Goal: Task Accomplishment & Management: Manage account settings

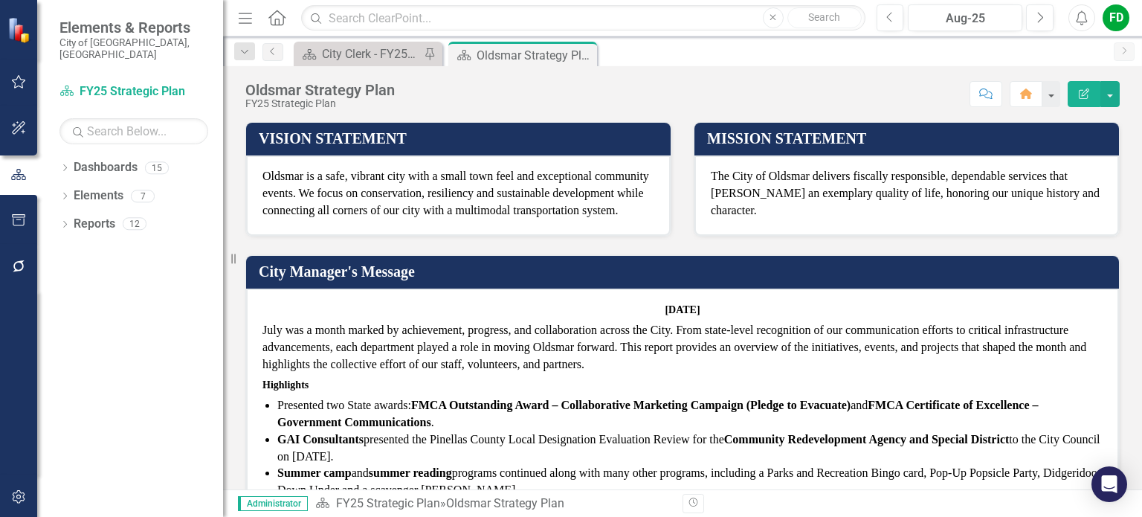
click at [599, 332] on p "July was a month marked by achievement, progress, and collaboration across the …" at bounding box center [683, 349] width 840 height 54
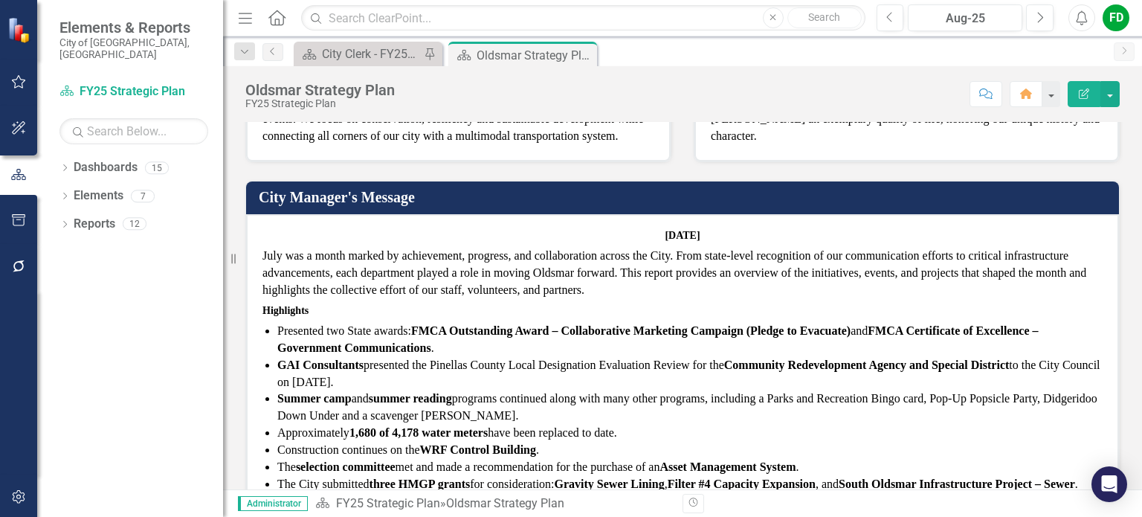
scroll to position [92, 0]
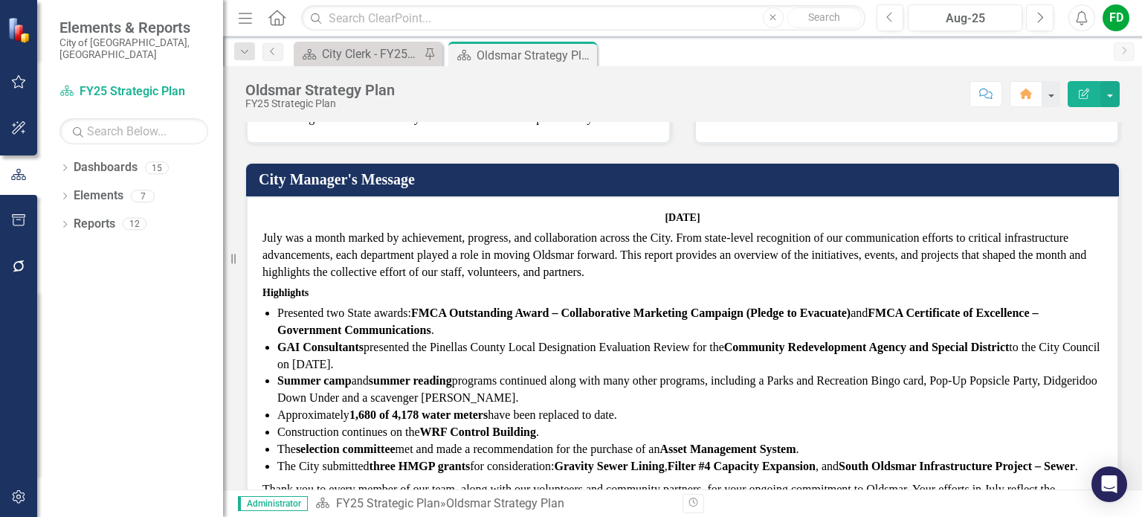
click at [684, 268] on p "July was a month marked by achievement, progress, and collaboration across the …" at bounding box center [683, 257] width 840 height 54
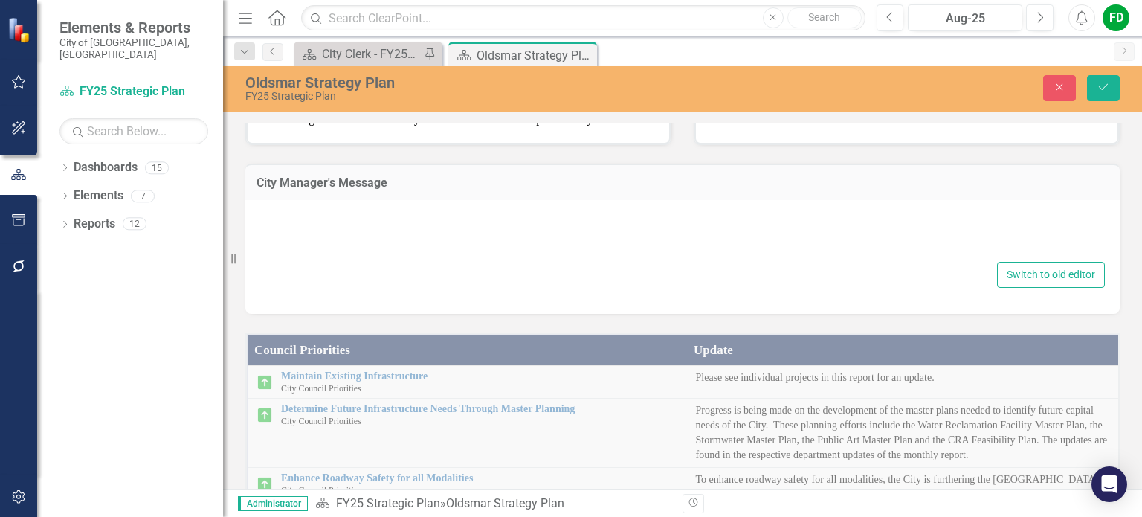
type textarea "<h6 style="text-align: center;"><strong>[DATE]</strong></h6> <p data-start="99"…"
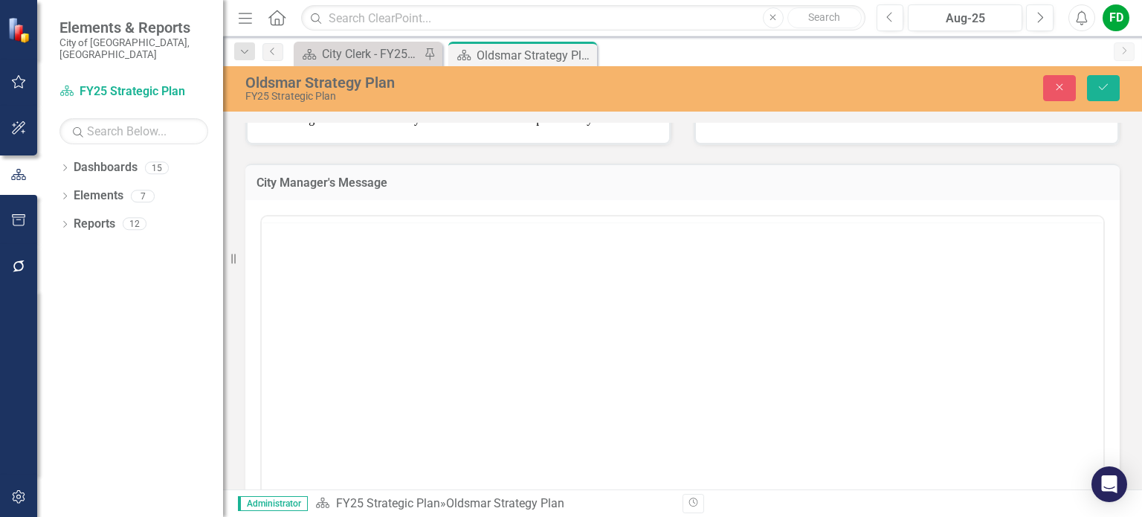
scroll to position [0, 0]
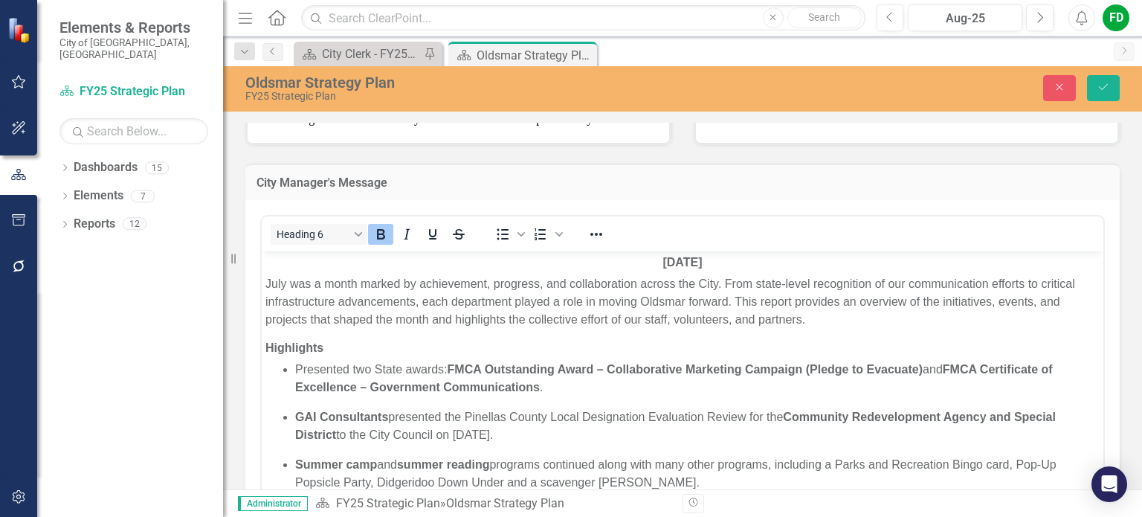
click at [663, 263] on strong "[DATE]" at bounding box center [682, 261] width 39 height 13
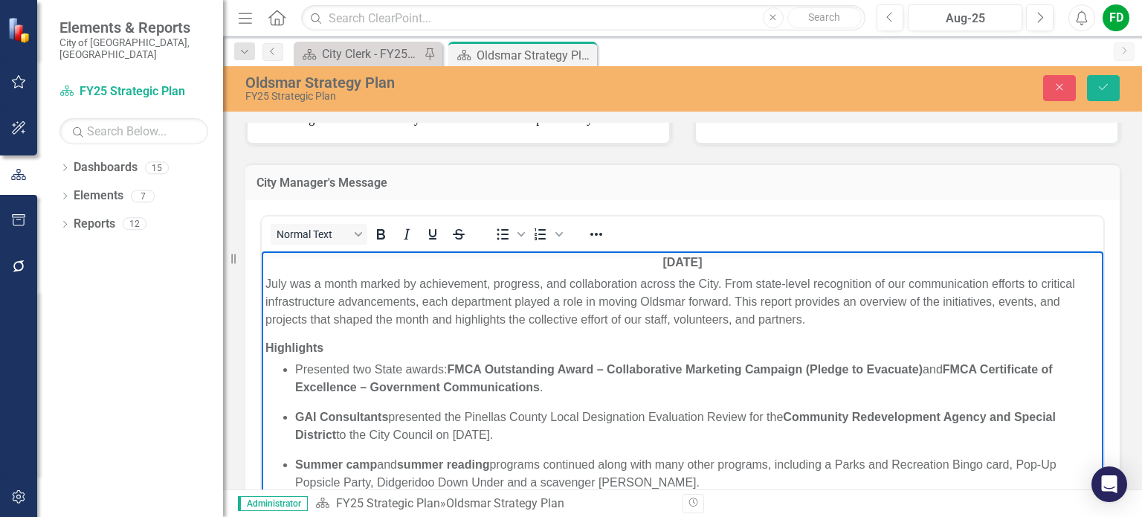
click at [268, 281] on p "July was a month marked by achievement, progress, and collaboration across the …" at bounding box center [682, 301] width 834 height 54
click at [295, 365] on p "Presented two State awards: FMCA Outstanding Award – Collaborative Marketing Ca…" at bounding box center [697, 378] width 805 height 36
click at [412, 420] on p "GAI Consultants presented the Pinellas County Local Designation Evaluation Revi…" at bounding box center [697, 426] width 805 height 36
click at [298, 365] on p "Presented two State awards: FMCA Outstanding Award – Collaborative Marketing Ca…" at bounding box center [697, 378] width 805 height 36
click at [297, 365] on p "Presented two State awards: FMCA Outstanding Award – Collaborative Marketing Ca…" at bounding box center [697, 378] width 805 height 36
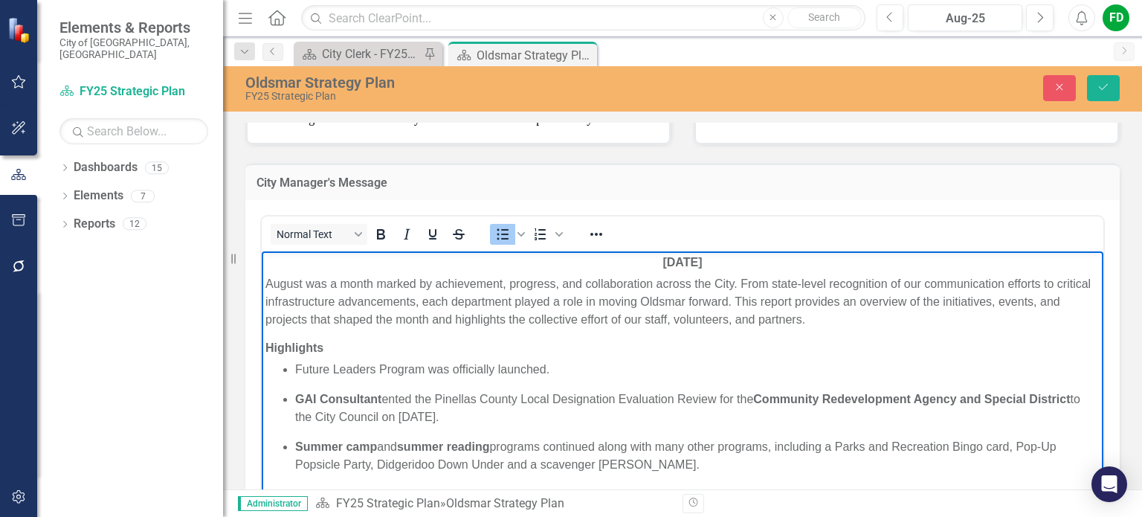
click at [298, 368] on p "Future Leaders Program was officially launched." at bounding box center [697, 369] width 805 height 18
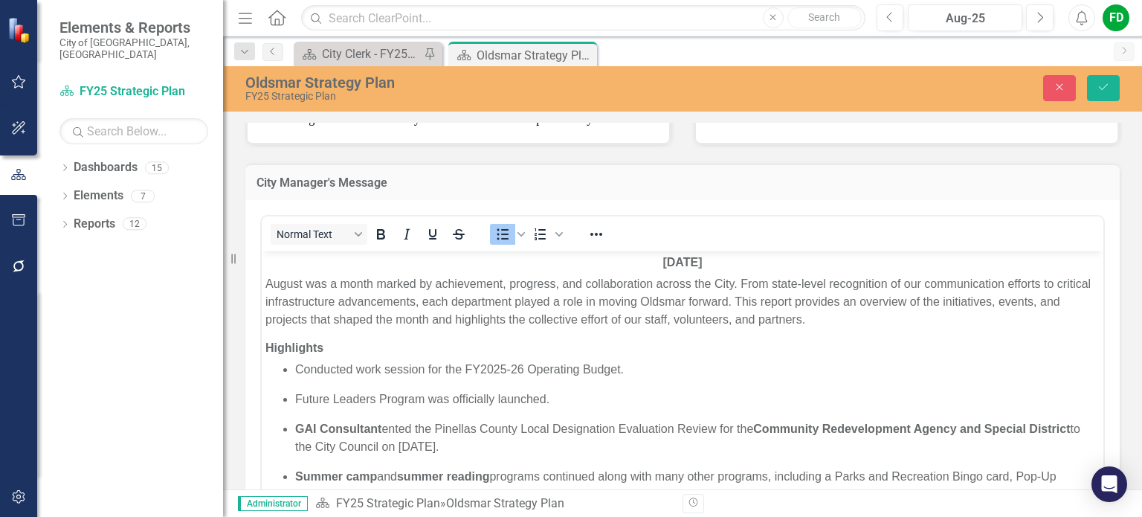
drag, startPoint x: 407, startPoint y: 123, endPoint x: 344, endPoint y: 202, distance: 100.0
click at [344, 202] on div "Oldsmar Strategy Plan FY25 Strategic Plan Close Save VISION STATEMENT Oldsmar i…" at bounding box center [682, 277] width 919 height 423
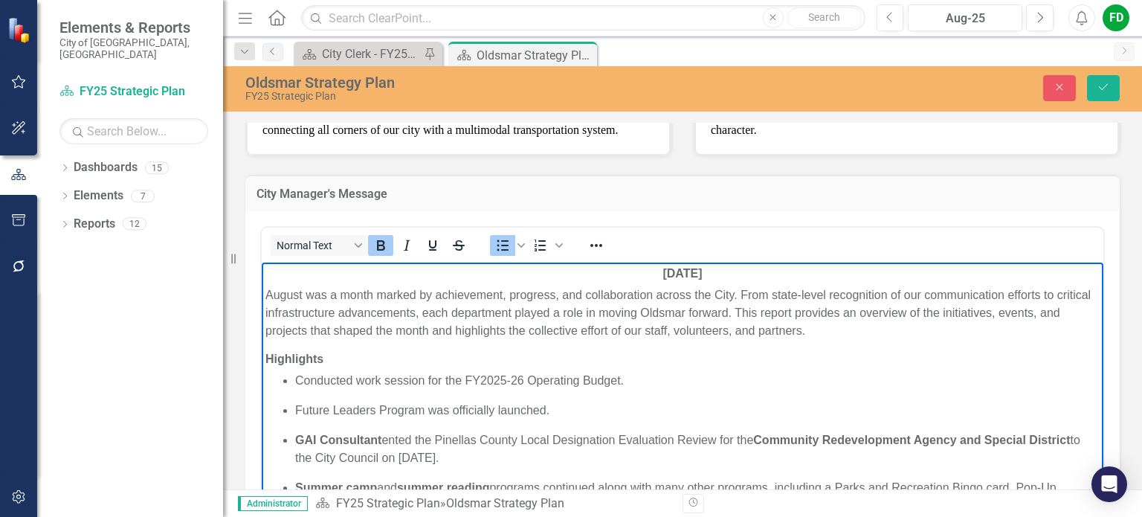
click at [297, 439] on strong "GAI Consultant" at bounding box center [338, 439] width 86 height 13
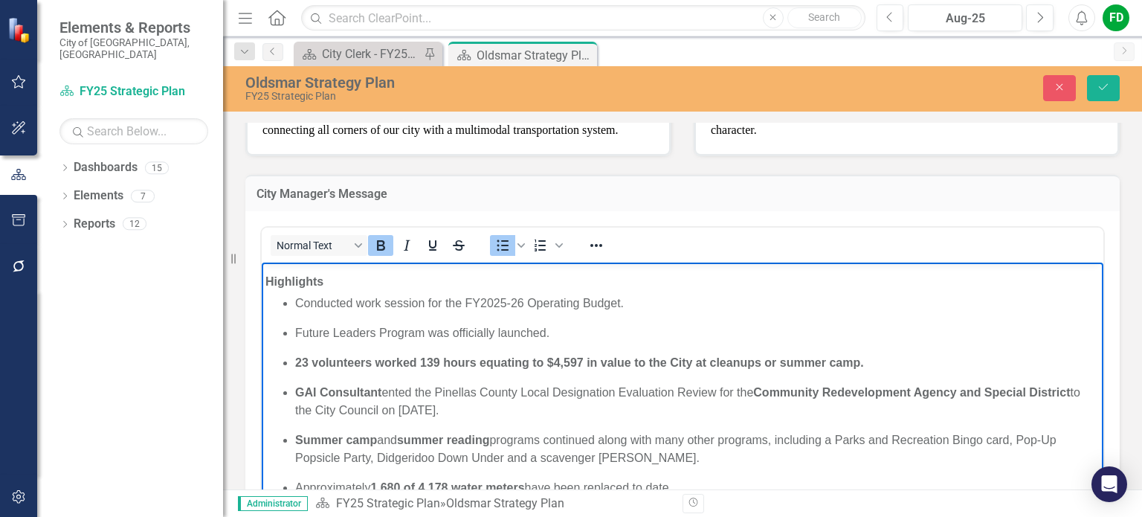
scroll to position [101, 0]
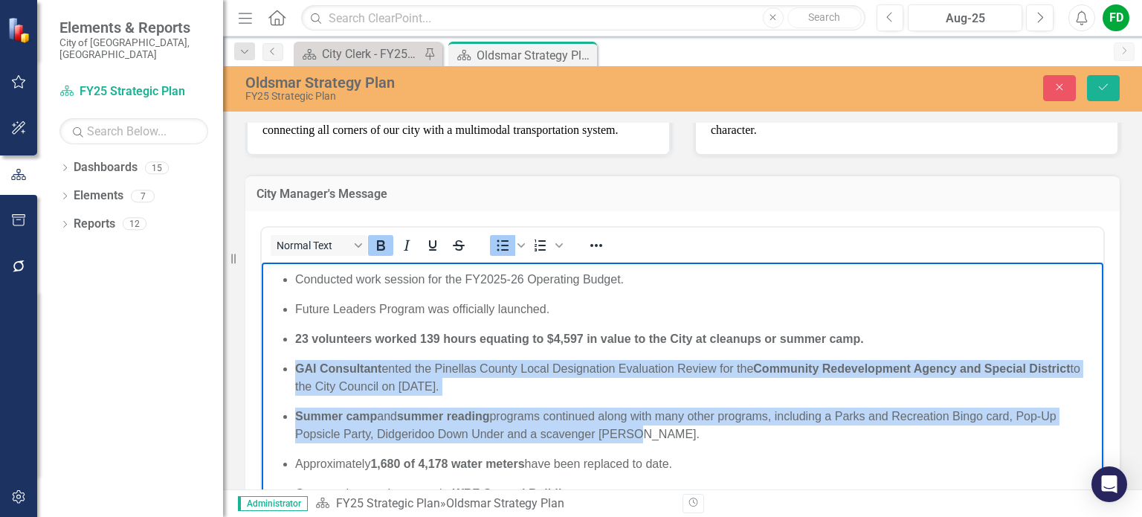
drag, startPoint x: 294, startPoint y: 363, endPoint x: 656, endPoint y: 437, distance: 369.6
click at [656, 437] on ul "Conducted work session for the FY2025-26 Operating Budget. Future Leaders Progr…" at bounding box center [682, 424] width 834 height 309
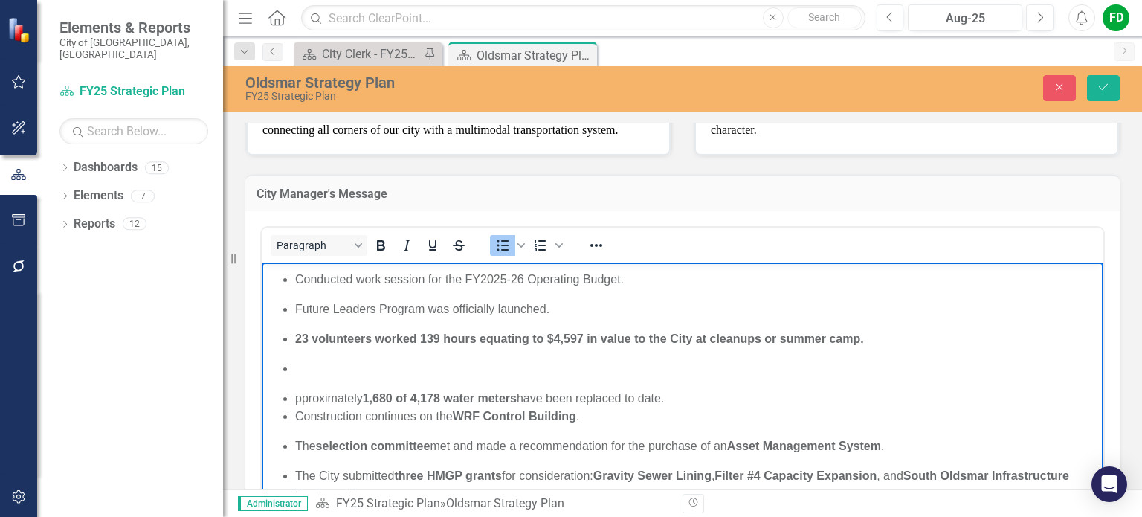
click at [300, 366] on li "Rich Text Area. Press ALT-0 for help." at bounding box center [697, 368] width 805 height 18
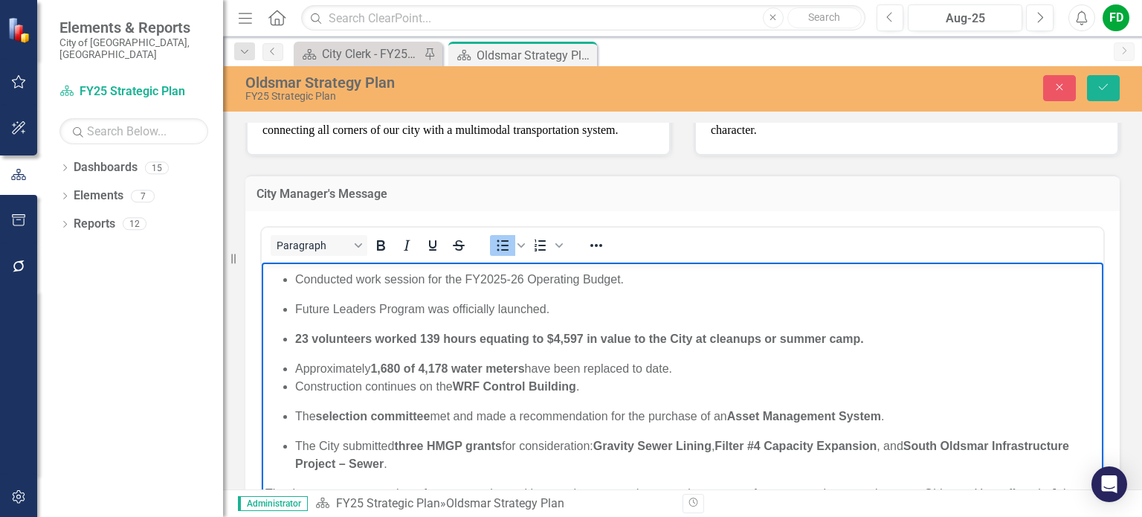
click at [382, 361] on ul "Conducted work session for the FY2025-26 Operating Budget. Future Leaders Progr…" at bounding box center [682, 371] width 834 height 202
click at [388, 364] on strong "1,680 of 4,178 water meters" at bounding box center [447, 367] width 154 height 13
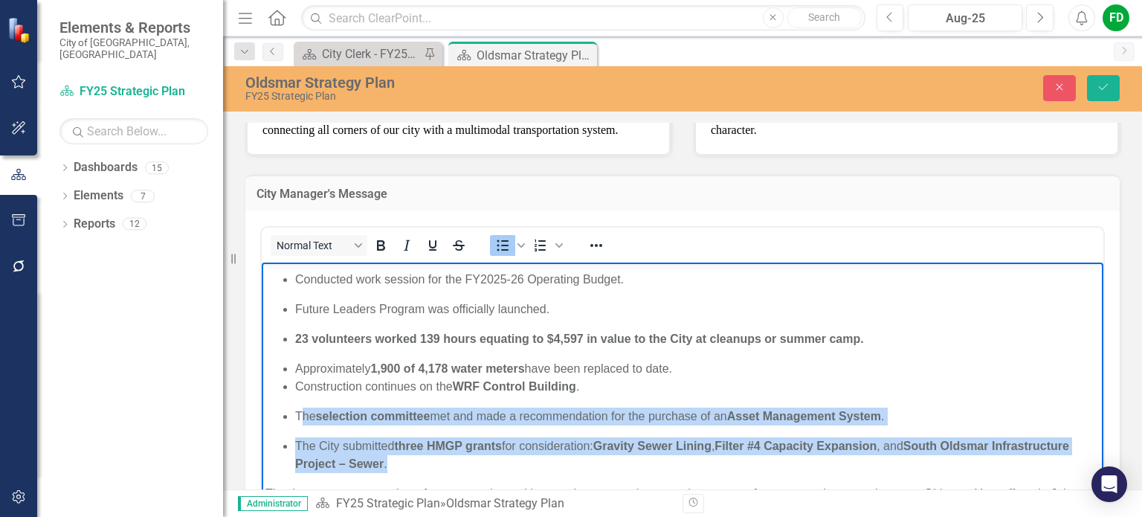
drag, startPoint x: 302, startPoint y: 415, endPoint x: 496, endPoint y: 462, distance: 199.7
click at [496, 462] on ul "Conducted work session for the FY2025-26 Operating Budget. Future Leaders Progr…" at bounding box center [682, 371] width 834 height 202
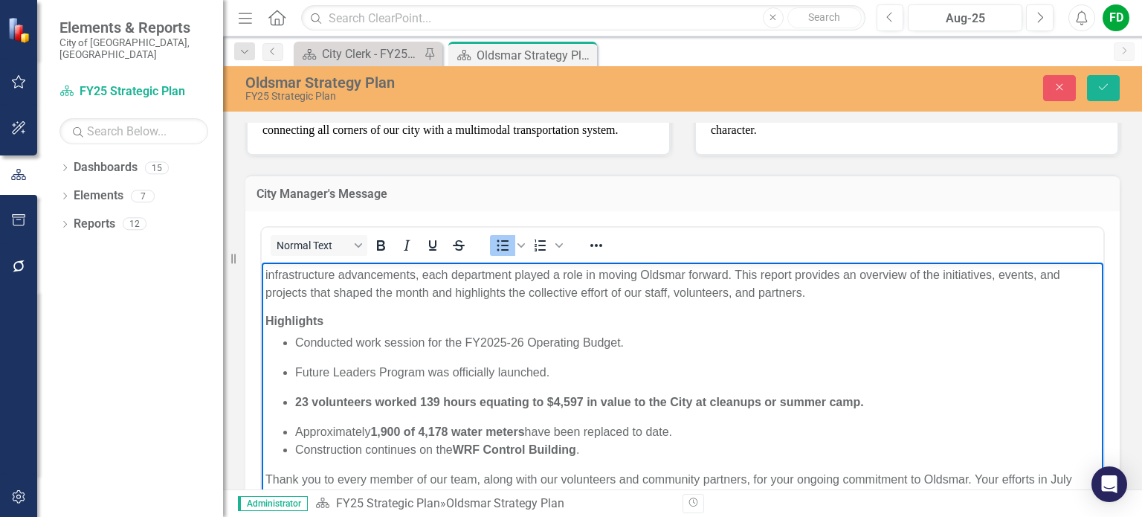
scroll to position [38, 0]
click at [721, 428] on li "Approximately 1,900 of 4,178 water meters have been replaced to date." at bounding box center [697, 431] width 805 height 18
click at [695, 434] on li "Approximately 1,900 of 4,178 water meters have been replaced to date." at bounding box center [697, 431] width 805 height 18
click at [683, 433] on li "Approximately 1,900 of 4,178 water meters have been replaced to date." at bounding box center [697, 431] width 805 height 18
click at [686, 428] on li "Approximately 1,900 of 4,178 water meters have been replaced to date." at bounding box center [697, 431] width 805 height 18
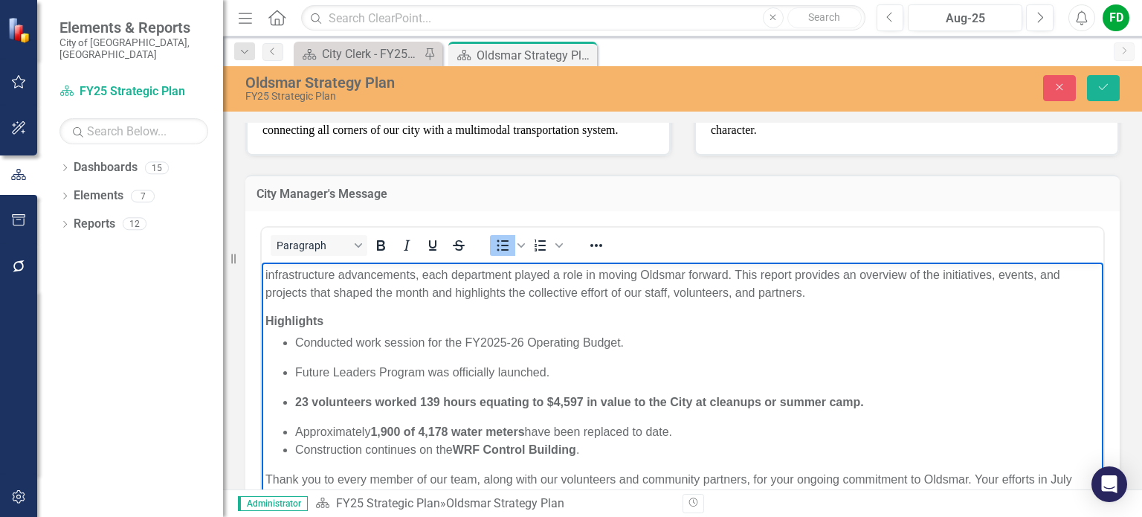
click at [680, 429] on li "Approximately 1,900 of 4,178 water meters have been replaced to date." at bounding box center [697, 431] width 805 height 18
click at [683, 432] on li "Approximately 1,900 of 4,178 water meters have been replaced to date." at bounding box center [697, 431] width 805 height 18
click at [296, 448] on p "Construction continues on the WRF Control Building ." at bounding box center [697, 449] width 805 height 18
drag, startPoint x: 656, startPoint y: 351, endPoint x: 804, endPoint y: 349, distance: 148.0
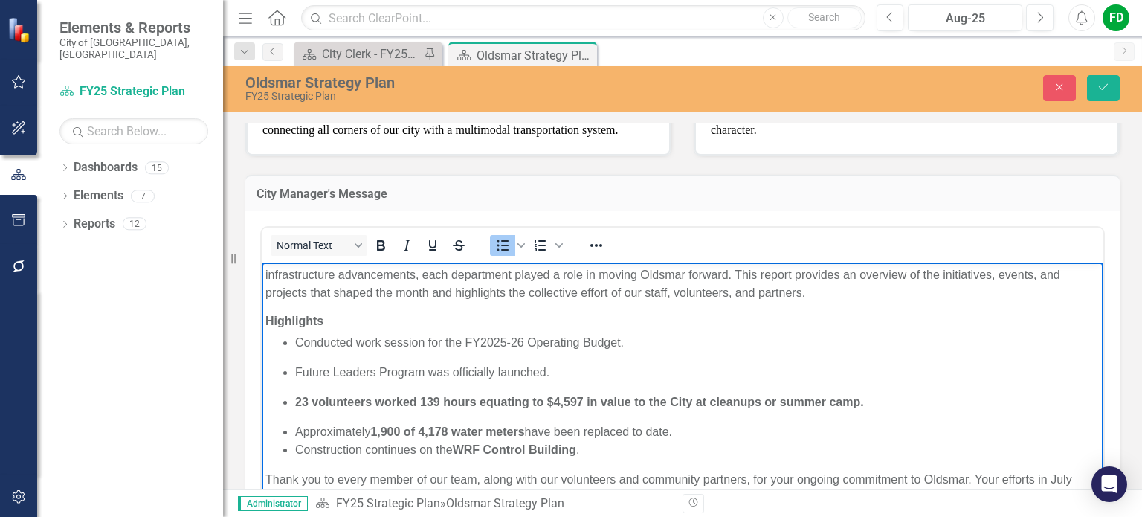
click at [656, 351] on ul "Conducted work session for the FY2025-26 Operating Budget. Future Leaders Progr…" at bounding box center [682, 395] width 834 height 125
click at [1049, 346] on p "Conducted work session for the FY2025-26 Operating Budget." at bounding box center [697, 342] width 805 height 18
click at [1104, 83] on icon "Save" at bounding box center [1103, 87] width 13 height 10
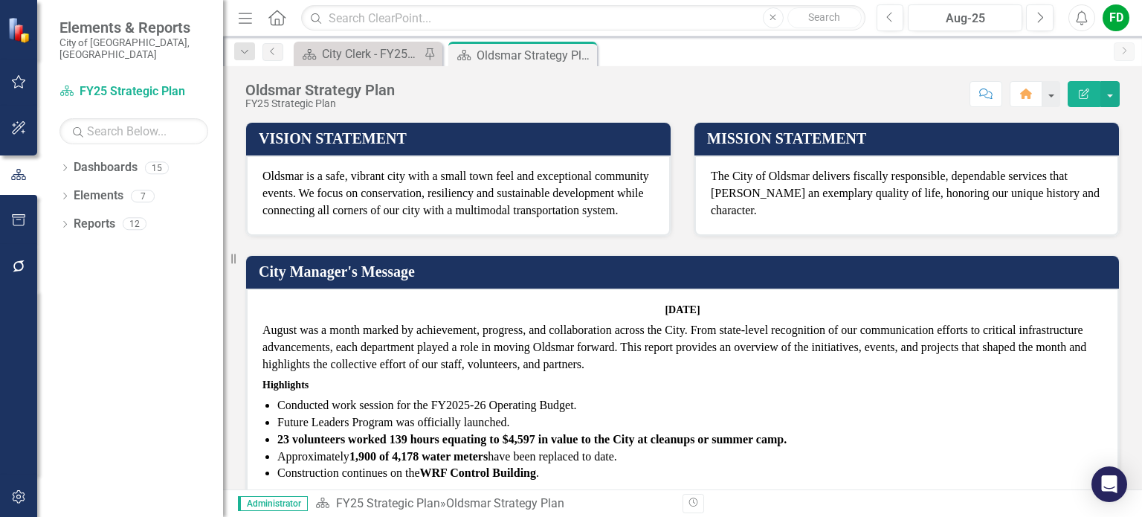
click at [406, 440] on strong "23 volunteers worked 139 hours equating to $4,597 in value to the City at clean…" at bounding box center [531, 439] width 509 height 13
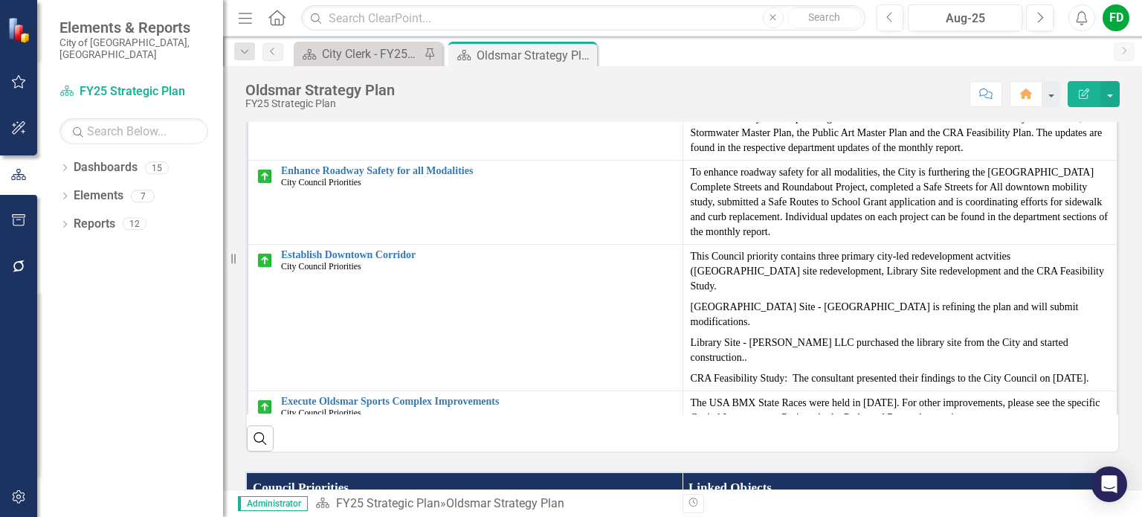
scroll to position [578, 0]
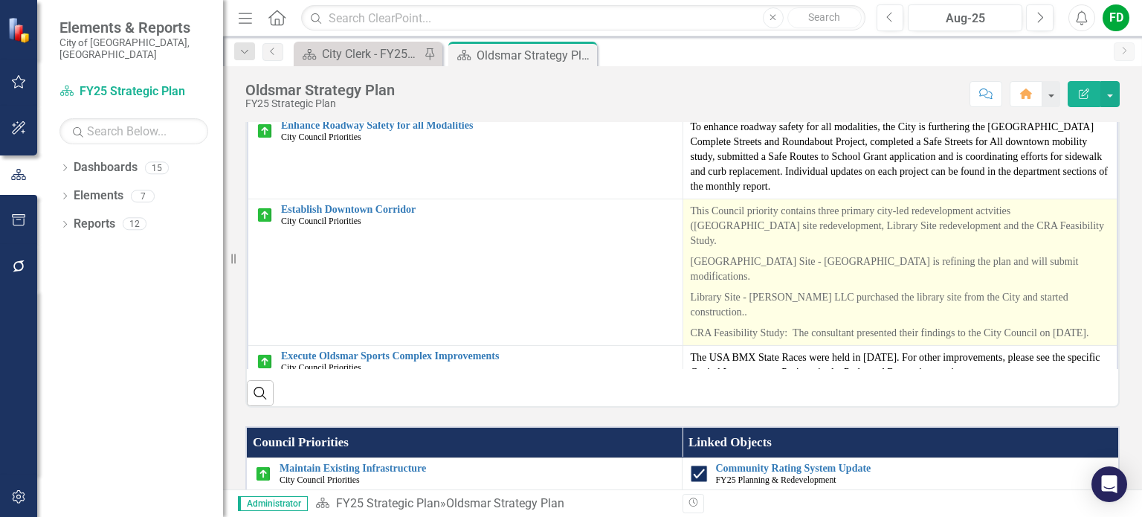
click at [753, 287] on p "Library Site - [PERSON_NAME] LLC purchased the library site from the City and s…" at bounding box center [900, 305] width 419 height 36
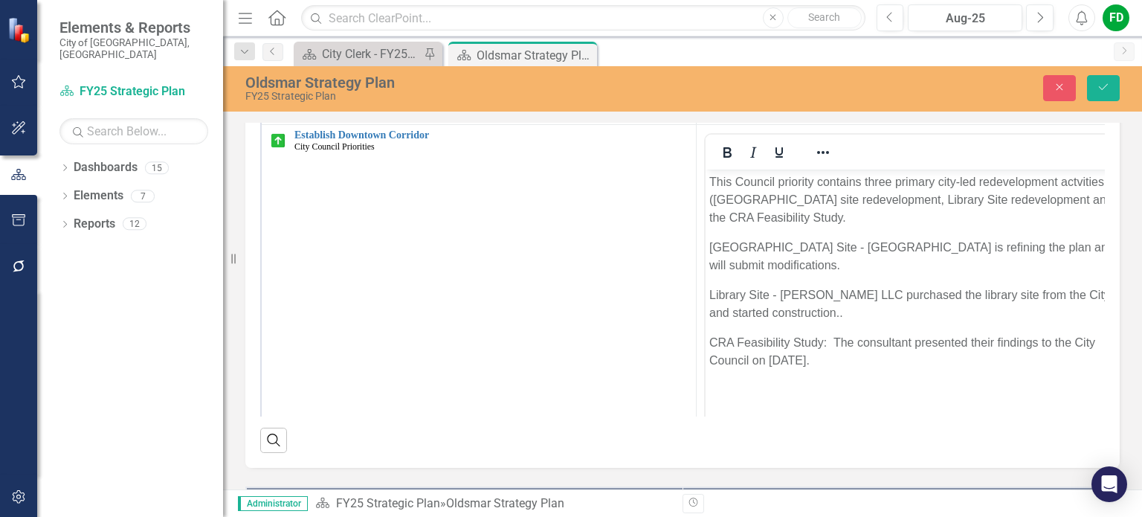
scroll to position [127, 0]
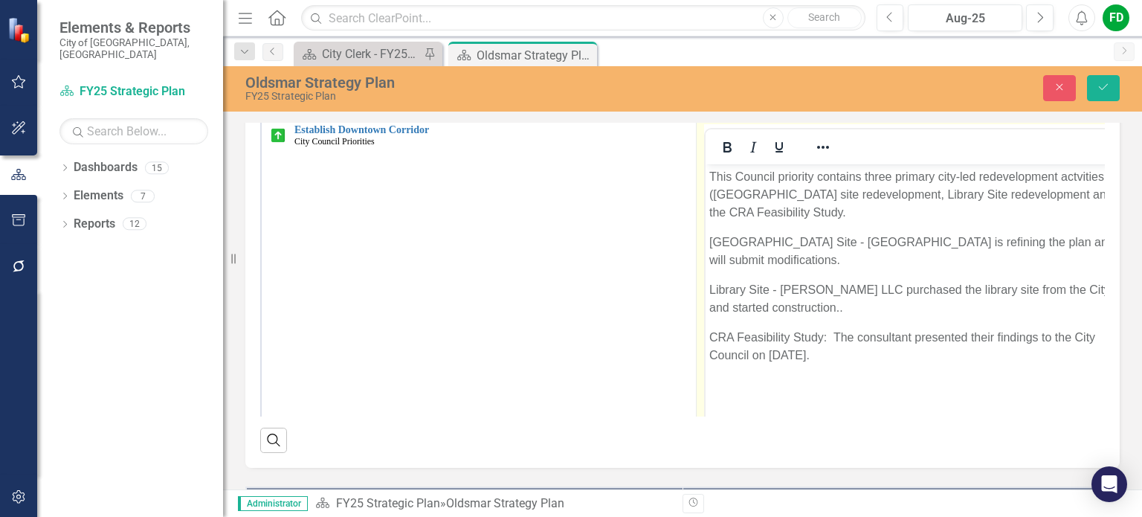
click at [840, 287] on p "Library Site - [PERSON_NAME] LLC purchased the library site from the City and s…" at bounding box center [913, 298] width 409 height 36
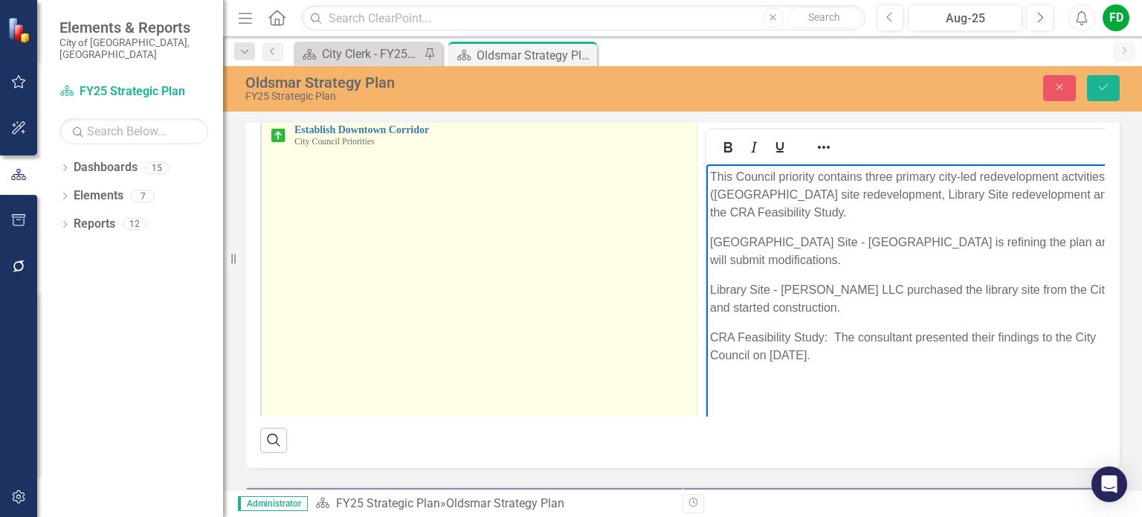
click at [509, 259] on td "Establish Downtown Corridor City Council Priorities Link Map View Link Map Edit…" at bounding box center [479, 295] width 436 height 352
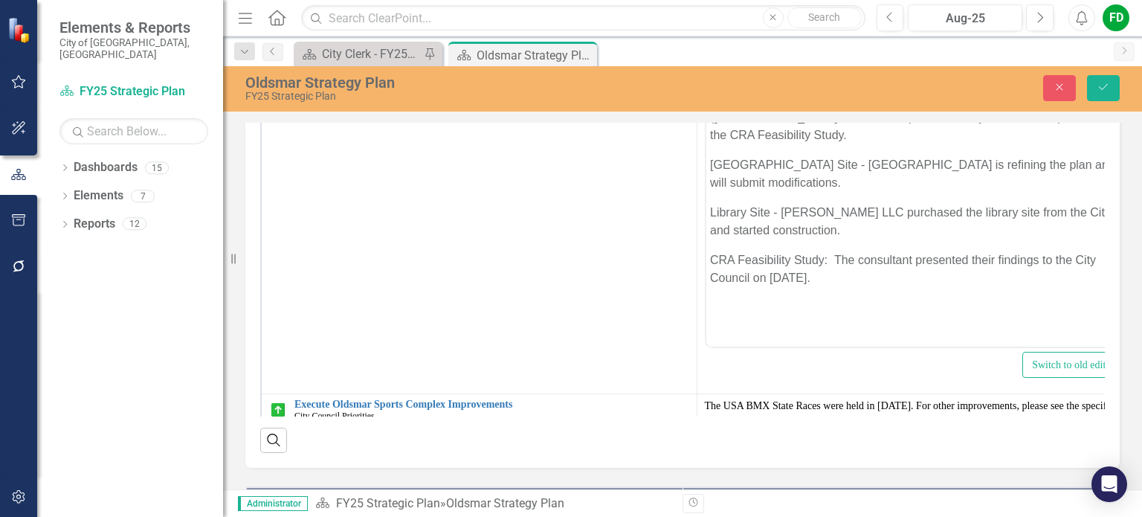
scroll to position [270, 0]
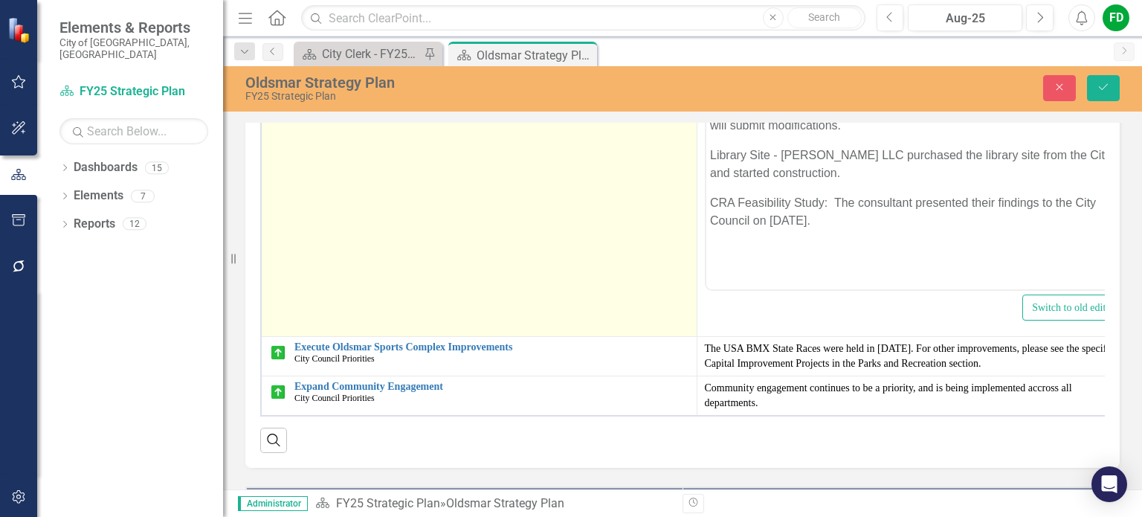
click at [619, 261] on td "Establish Downtown Corridor City Council Priorities Link Map View Link Map Edit…" at bounding box center [479, 160] width 436 height 352
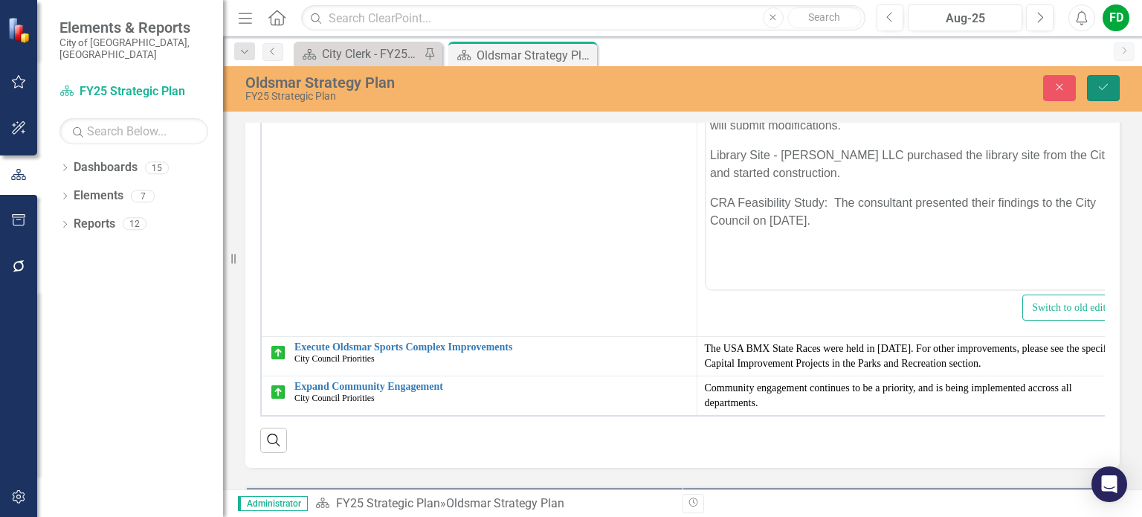
click at [1096, 92] on button "Save" at bounding box center [1103, 88] width 33 height 26
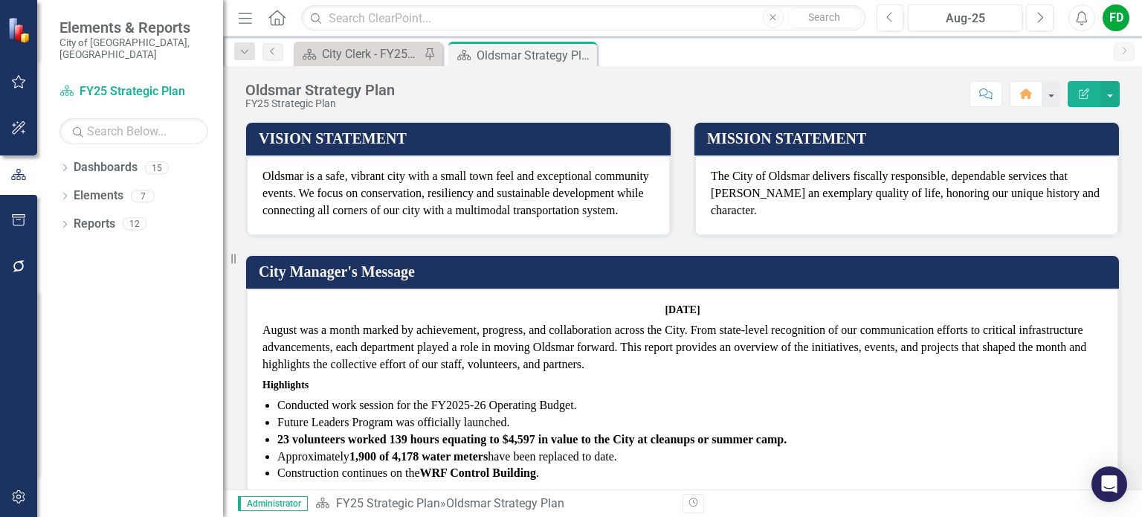
click at [280, 401] on p "Conducted work session for the FY2025-26 Operating Budget." at bounding box center [689, 405] width 825 height 17
click at [277, 405] on p "Conducted work session for the FY2025-26 Operating Budget." at bounding box center [689, 405] width 825 height 17
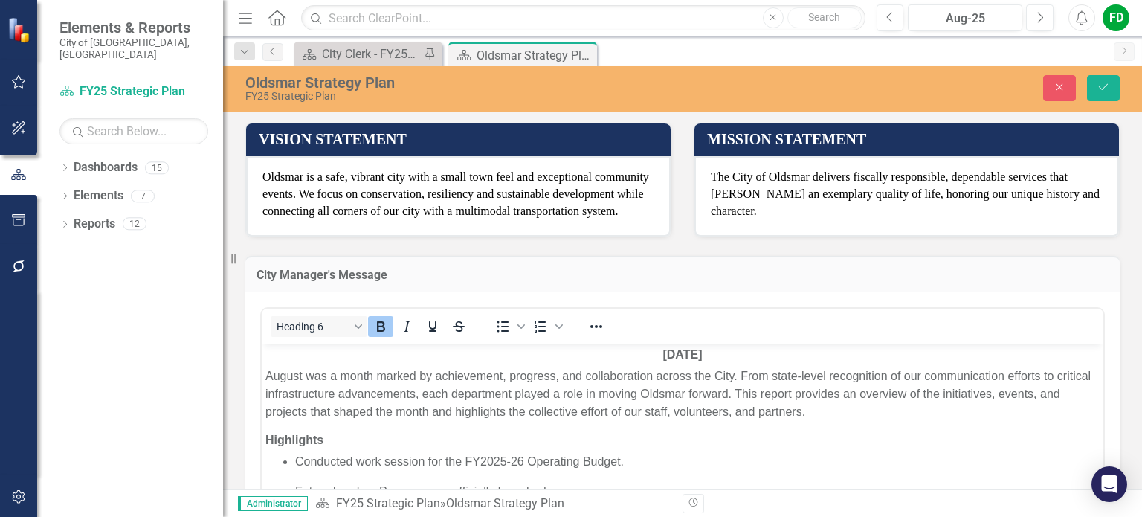
scroll to position [0, 0]
click at [297, 460] on p "Conducted work session for the FY2025-26 Operating Budget." at bounding box center [697, 461] width 805 height 18
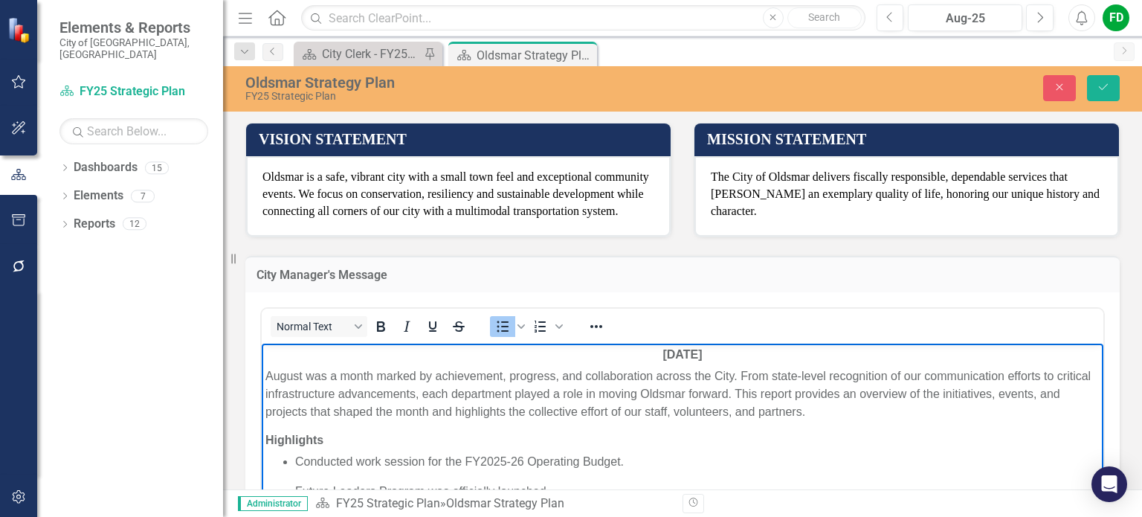
paste body "Rich Text Area. Press ALT-0 for help."
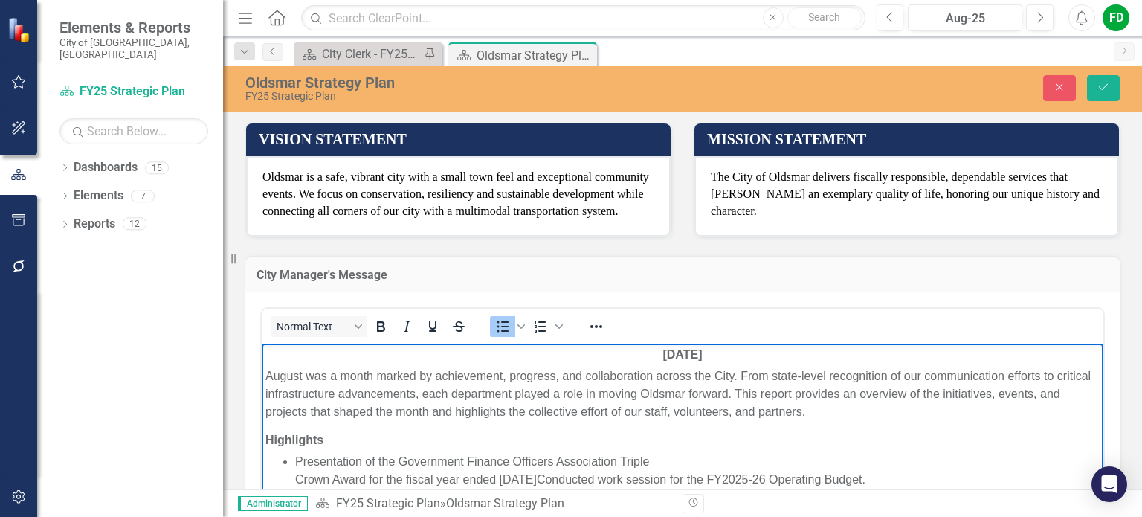
click at [656, 459] on p "Presentation of the Government Finance Officers Association Triple Crown Award …" at bounding box center [697, 470] width 805 height 36
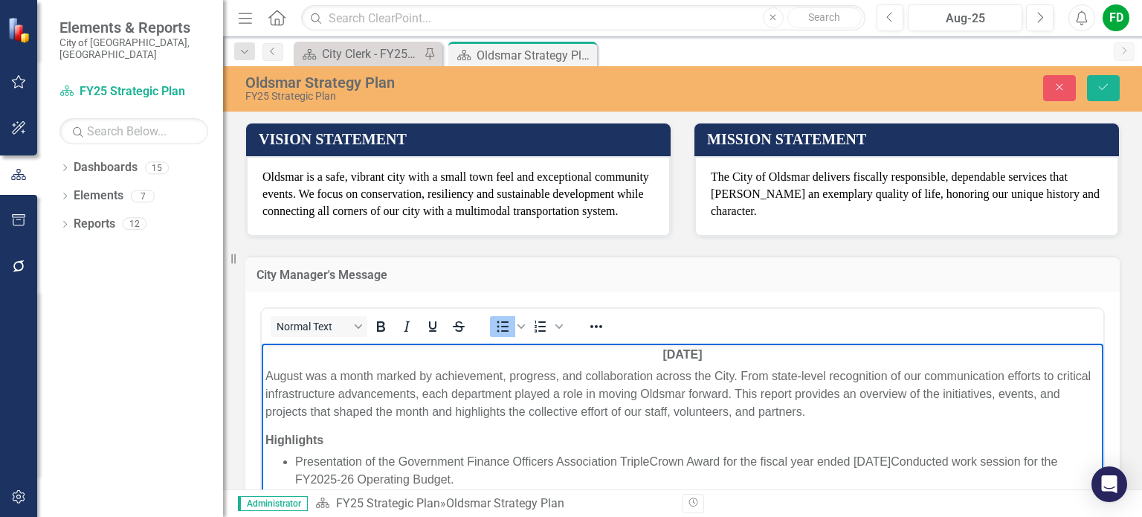
click at [966, 463] on p "Presentation of the Government Finance Officers Association Triple Crown Award …" at bounding box center [697, 470] width 805 height 36
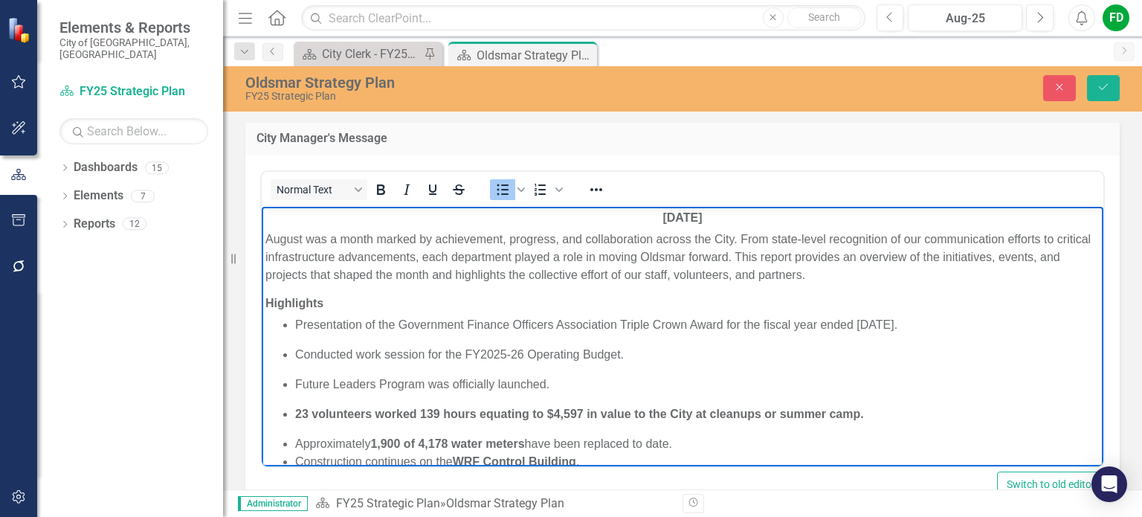
scroll to position [176, 0]
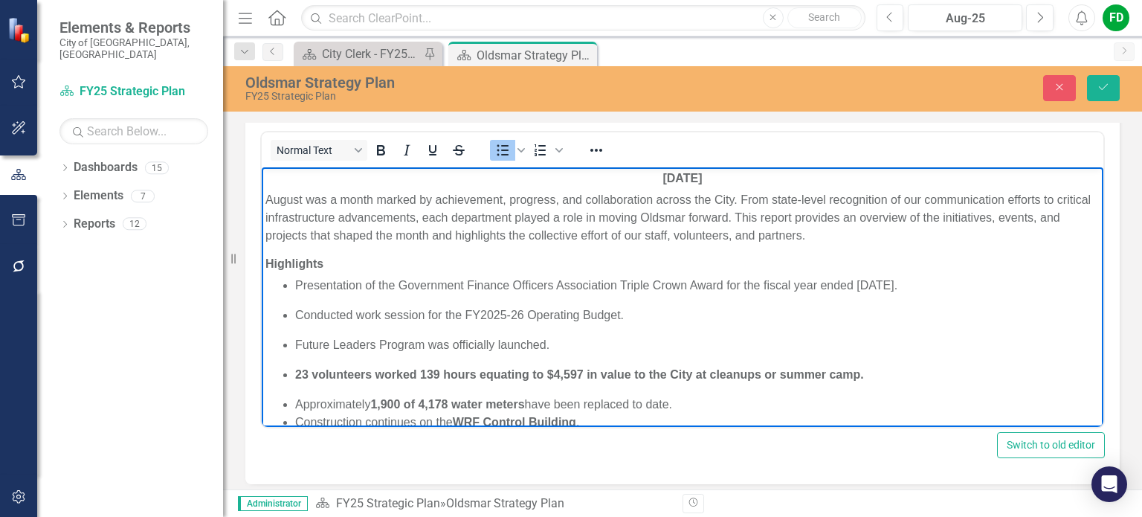
click at [295, 312] on p "Conducted work session for the FY2025-26 Operating Budget." at bounding box center [697, 315] width 805 height 18
click at [292, 317] on ul "Presentation of the Government Finance Officers Association Triple Crown Award …" at bounding box center [682, 353] width 834 height 155
click at [347, 382] on p "23 volunteers worked 139 hours equating to $4,597 in value to the City at clean…" at bounding box center [697, 374] width 805 height 18
click at [295, 310] on p "lorida League of Cities 2025 Local Action Award Presentation Conducted work ses…" at bounding box center [697, 315] width 805 height 18
click at [623, 316] on p "[US_STATE] League of Cities 2025 Local Action Award Presentation Conducted work…" at bounding box center [697, 315] width 805 height 18
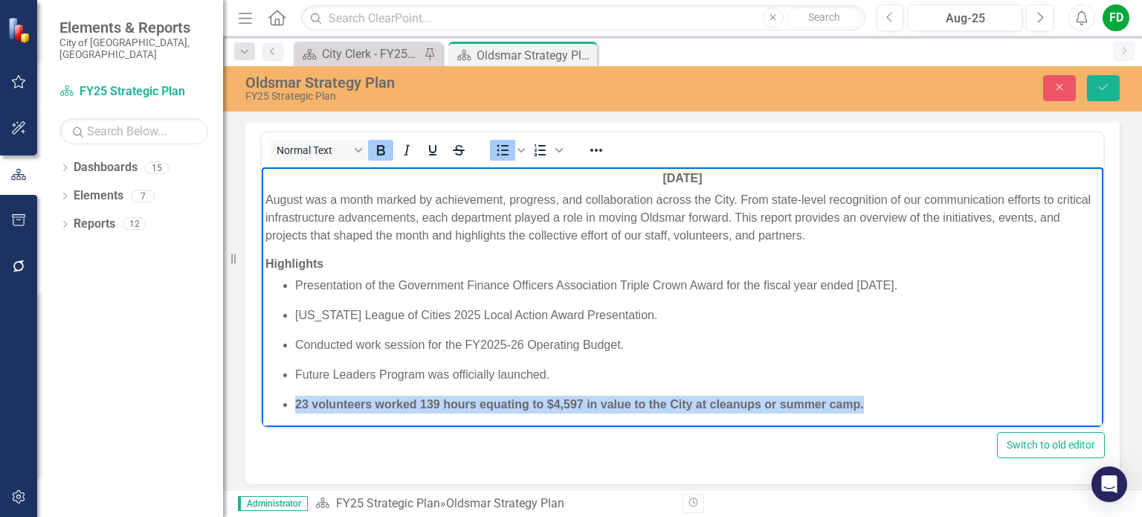
drag, startPoint x: 296, startPoint y: 400, endPoint x: 886, endPoint y: 408, distance: 590.5
click at [886, 408] on p "23 volunteers worked 139 hours equating to $4,597 in value to the City at clean…" at bounding box center [697, 404] width 805 height 18
drag, startPoint x: 384, startPoint y: 144, endPoint x: 402, endPoint y: 155, distance: 21.5
click at [384, 145] on icon "Bold" at bounding box center [381, 150] width 8 height 10
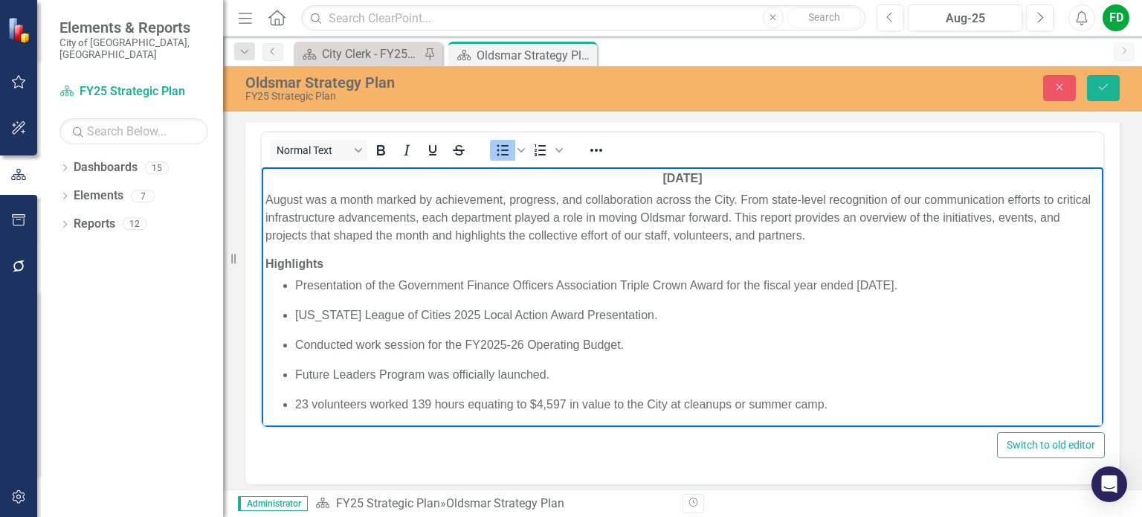
click at [612, 308] on p "[US_STATE] League of Cities 2025 Local Action Award Presentation." at bounding box center [697, 315] width 805 height 18
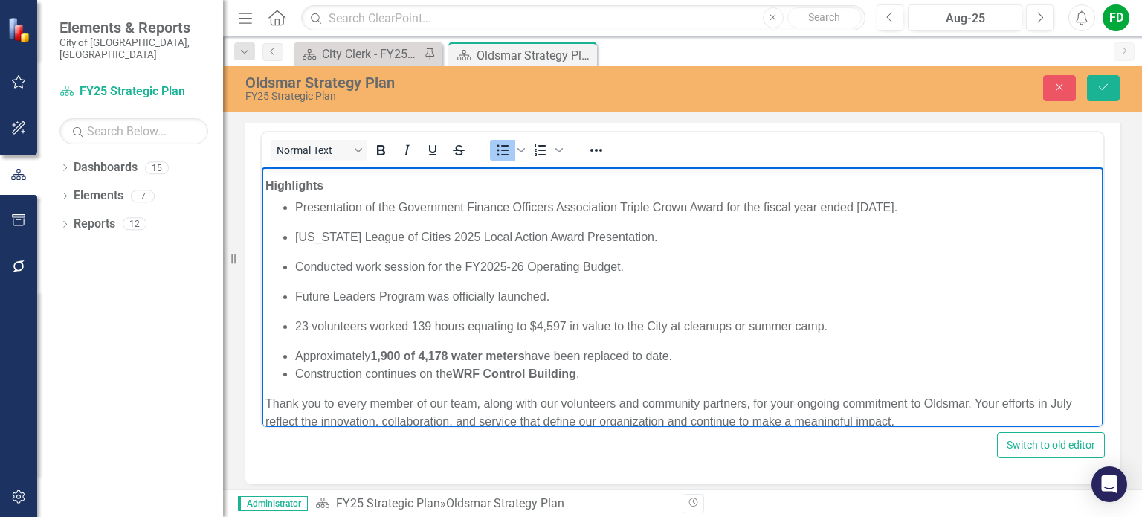
scroll to position [82, 0]
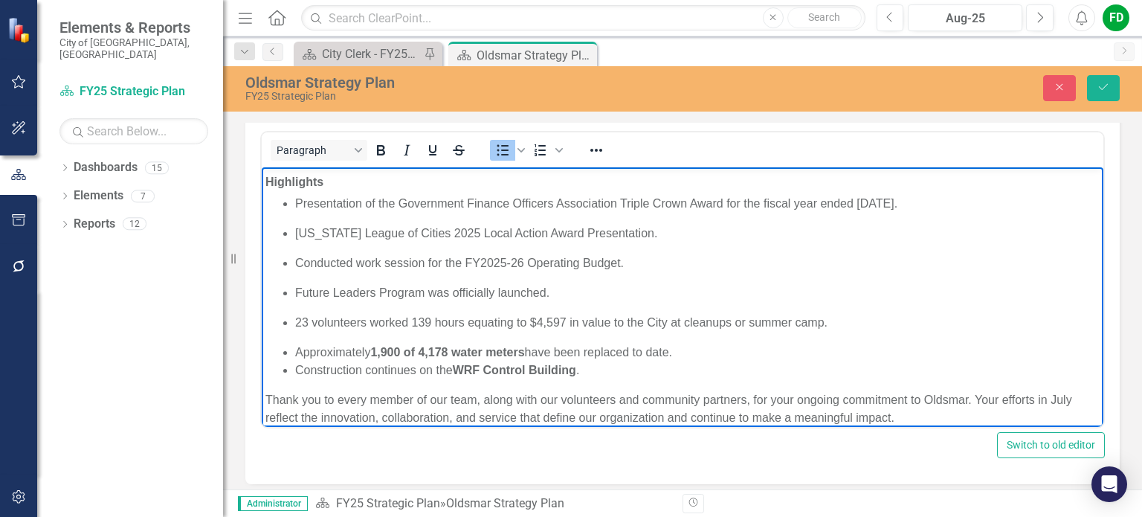
click at [295, 353] on li "Approximately 1,900 of 4,178 water meters have been replaced to date." at bounding box center [697, 352] width 805 height 18
click at [684, 353] on li "Approximately 1,900 of 4,178 water meters have been replaced to date." at bounding box center [697, 352] width 805 height 18
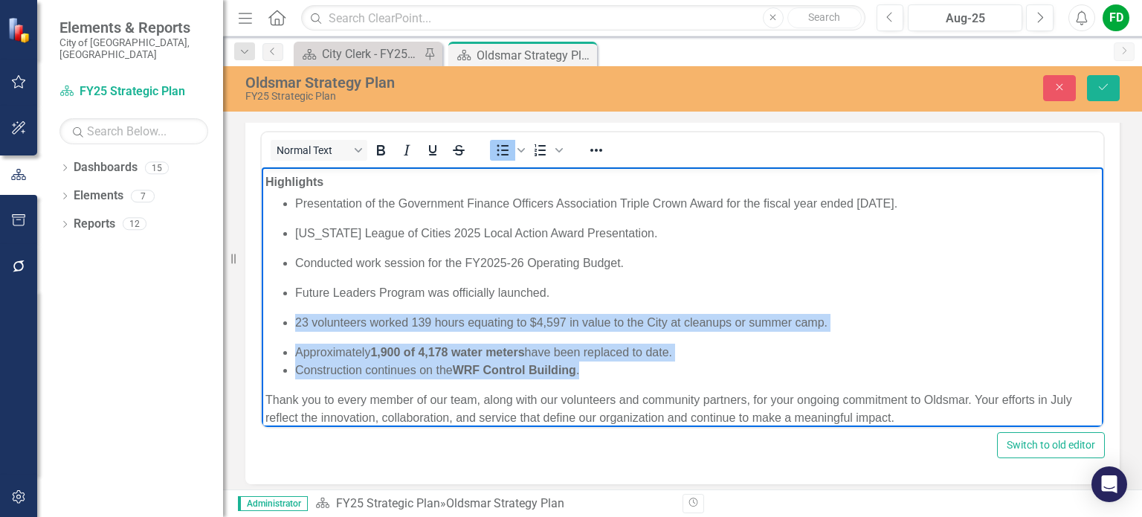
drag, startPoint x: 602, startPoint y: 370, endPoint x: 297, endPoint y: 328, distance: 307.7
click at [297, 328] on ul "Presentation of the Government Finance Officers Association Triple Crown Award …" at bounding box center [682, 286] width 834 height 184
click at [384, 147] on icon "Bold" at bounding box center [381, 150] width 8 height 10
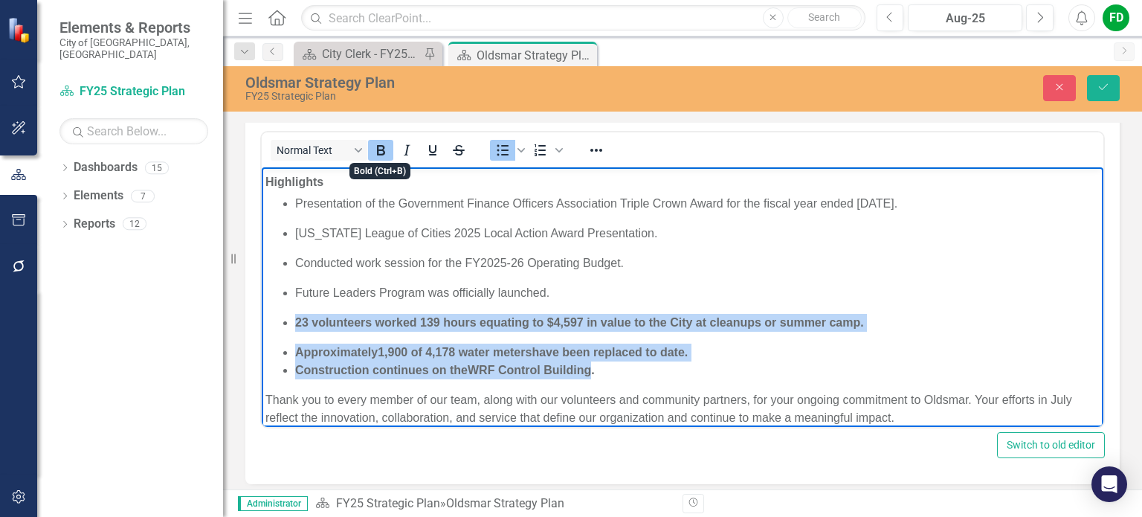
click at [384, 147] on icon "Bold" at bounding box center [381, 150] width 8 height 10
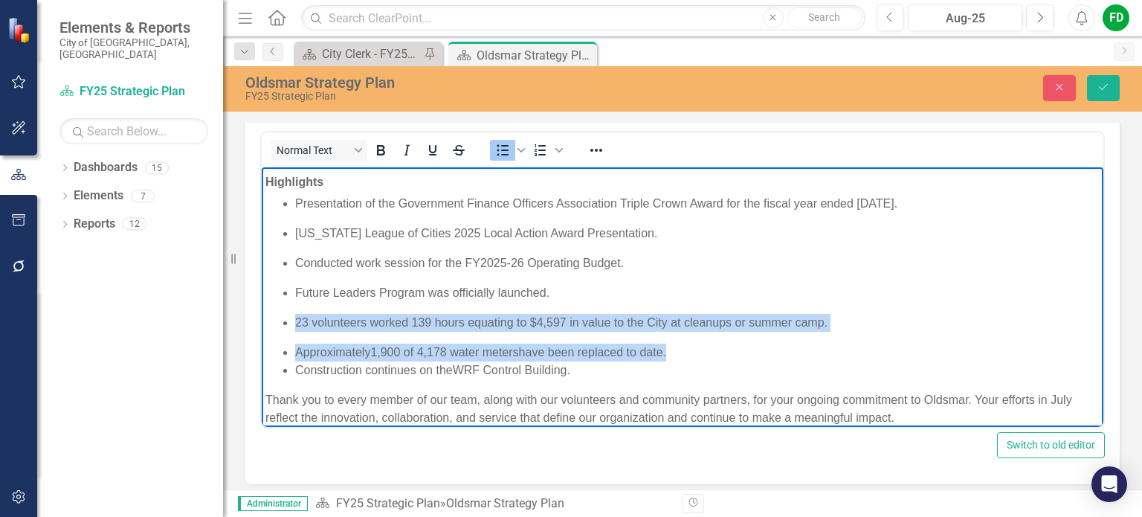
click at [747, 358] on li "Approximately 1,900 of 4,178 water meters have been replaced to date." at bounding box center [697, 352] width 805 height 18
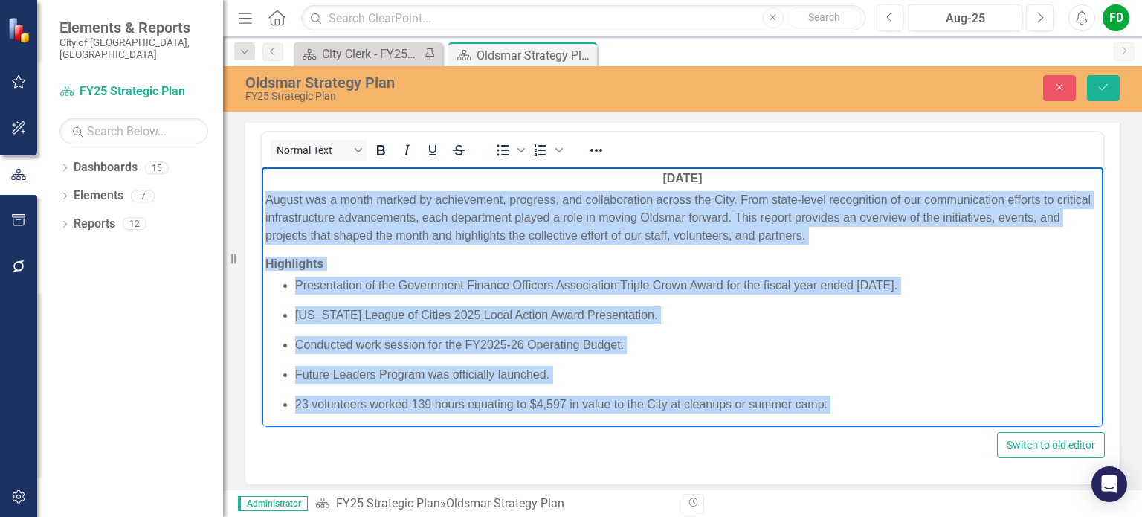
scroll to position [97, 0]
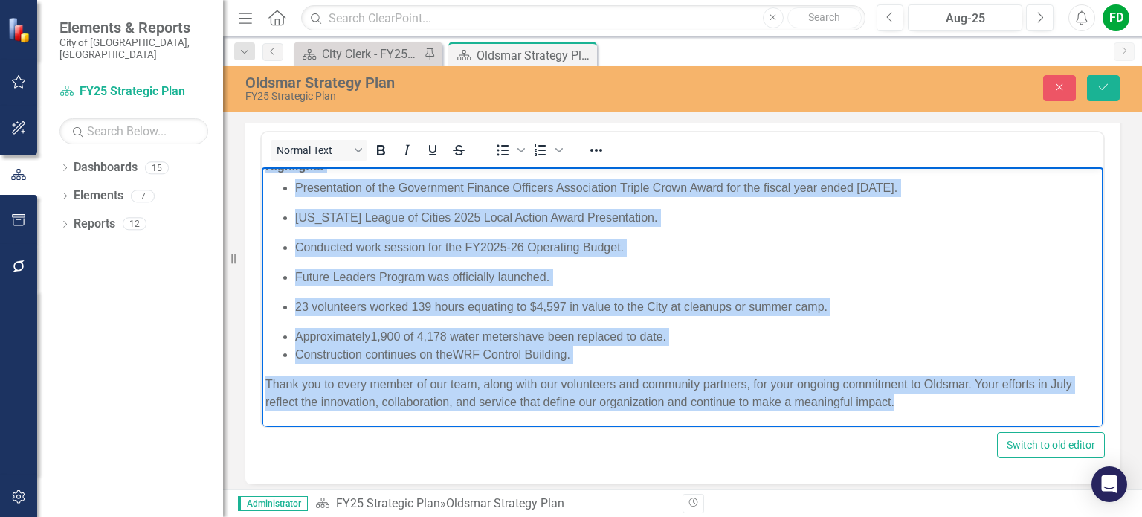
drag, startPoint x: 267, startPoint y: 199, endPoint x: 973, endPoint y: 400, distance: 734.7
click at [973, 400] on body "[DATE] August was a month marked by achievement, progress, and collaboration ac…" at bounding box center [683, 247] width 842 height 357
copy body "Loremi dol s ametc adipis el seddoeiusmo, temporin, utl etdoloremagna aliqua en…"
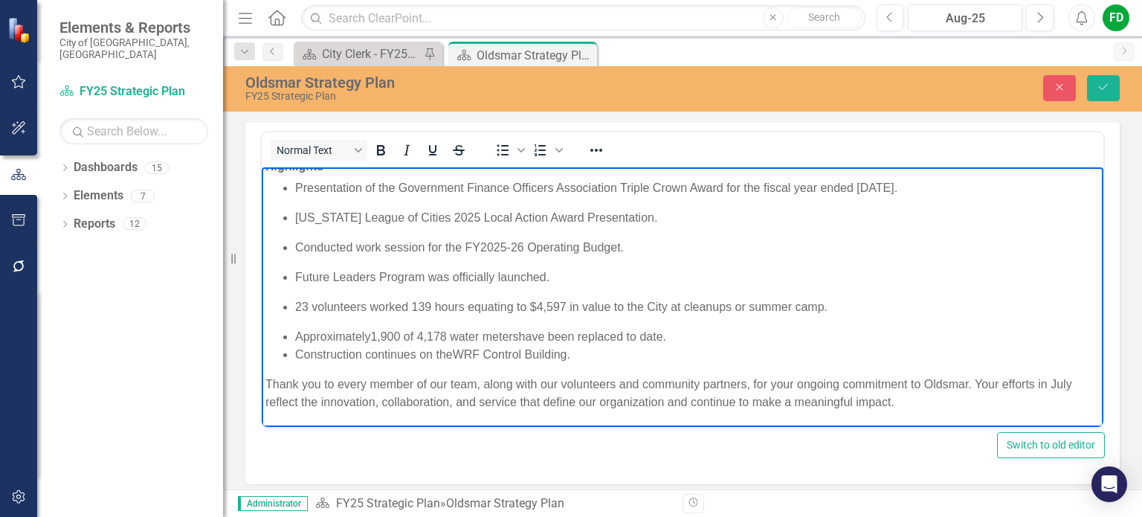
scroll to position [0, 0]
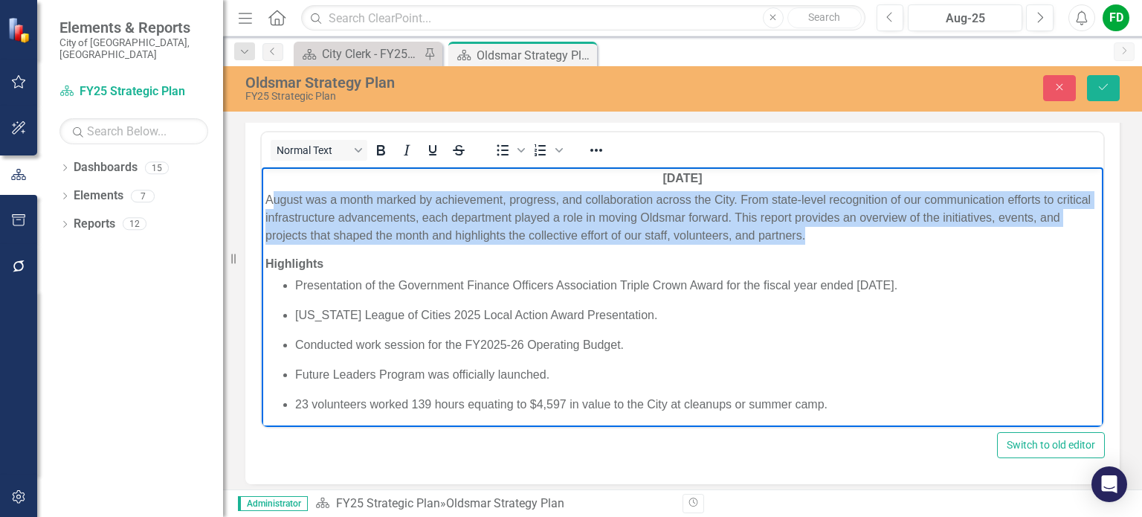
drag, startPoint x: 270, startPoint y: 196, endPoint x: 892, endPoint y: 234, distance: 623.6
click at [892, 234] on p "August was a month marked by achievement, progress, and collaboration across th…" at bounding box center [682, 217] width 834 height 54
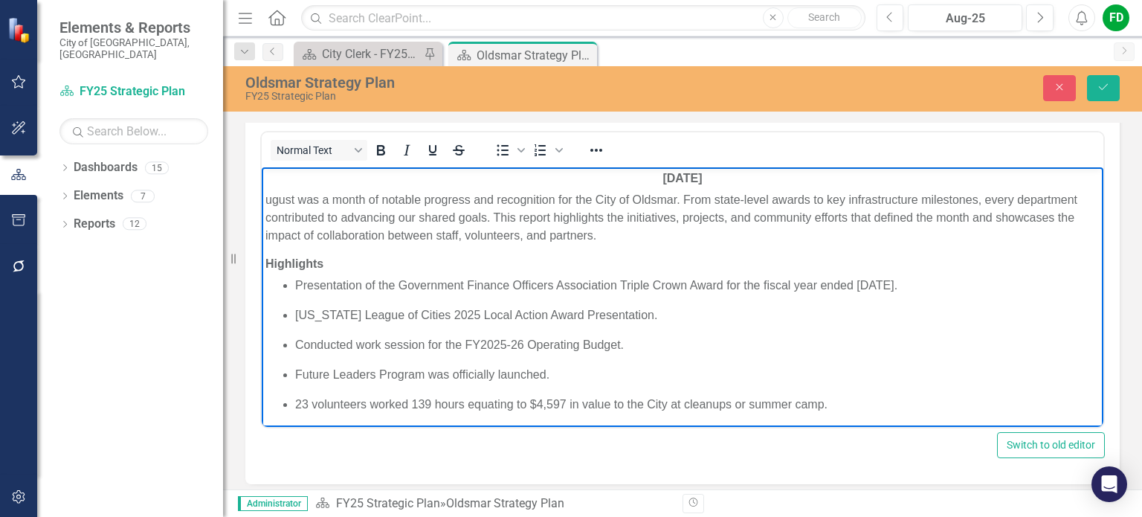
click at [265, 198] on p "ugust was a month of notable progress and recognition for the City of Oldsmar. …" at bounding box center [682, 217] width 834 height 54
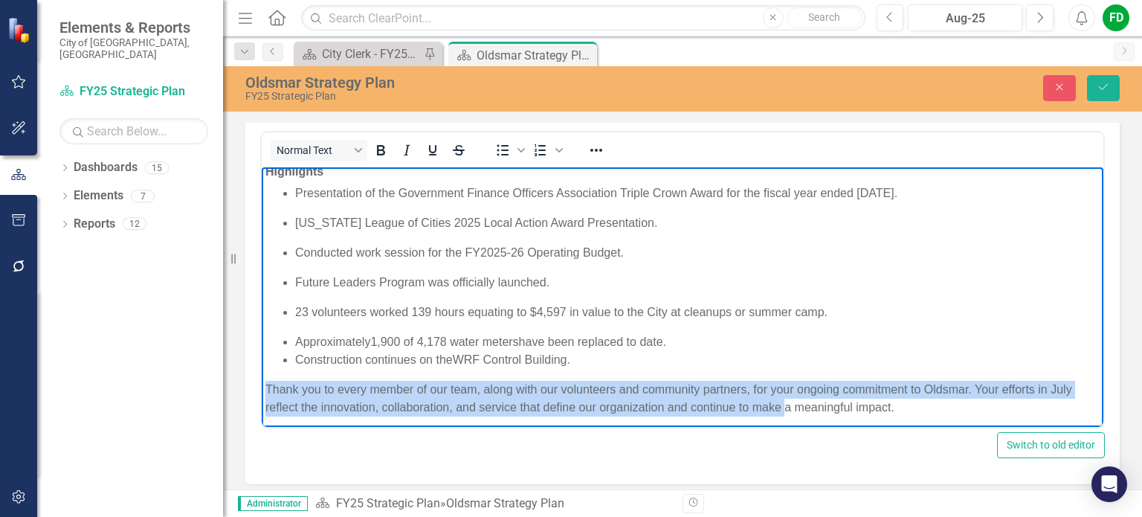
scroll to position [97, 0]
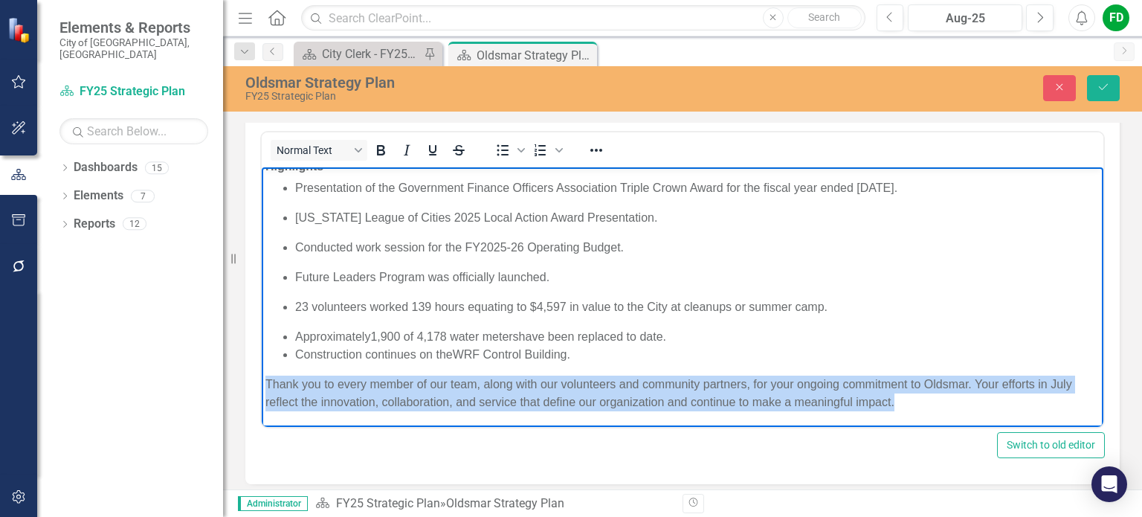
drag, startPoint x: 268, startPoint y: 385, endPoint x: 928, endPoint y: 419, distance: 660.5
click at [928, 419] on body "[DATE] August was a month of notable progress and recognition for the City of […" at bounding box center [683, 247] width 842 height 357
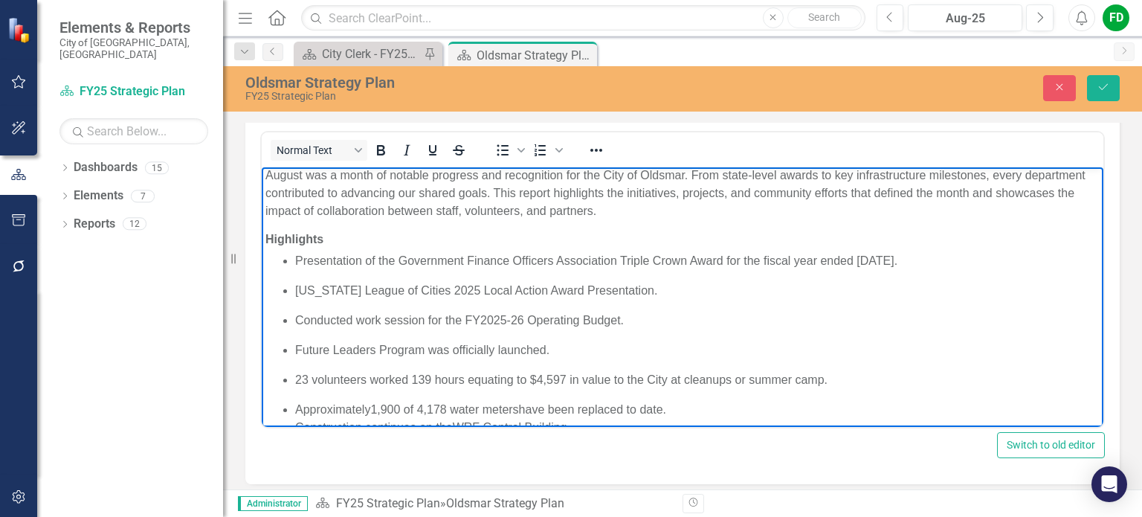
scroll to position [80, 0]
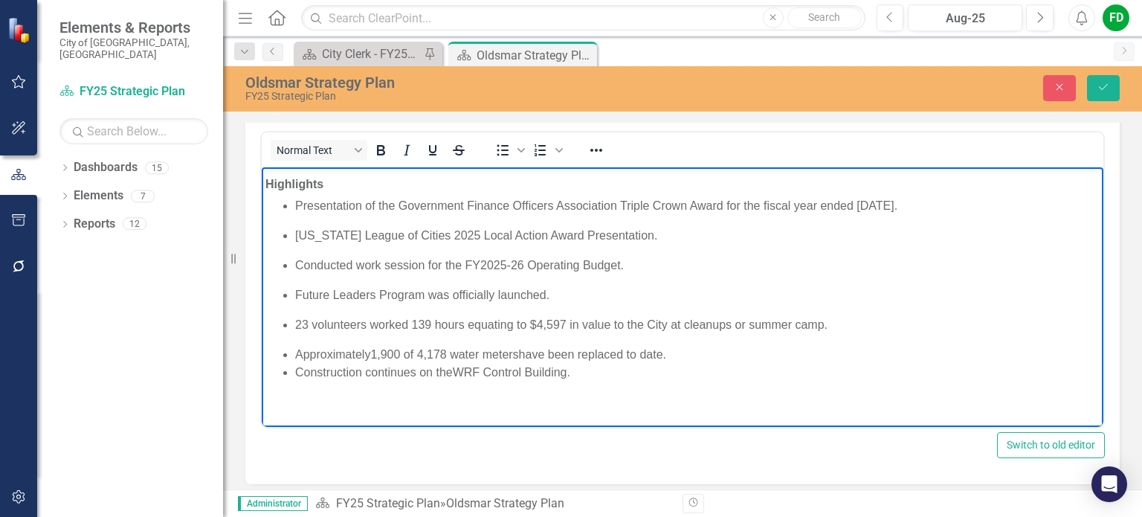
click at [588, 374] on li "Construction continues on the WRF Control Building ." at bounding box center [697, 372] width 805 height 18
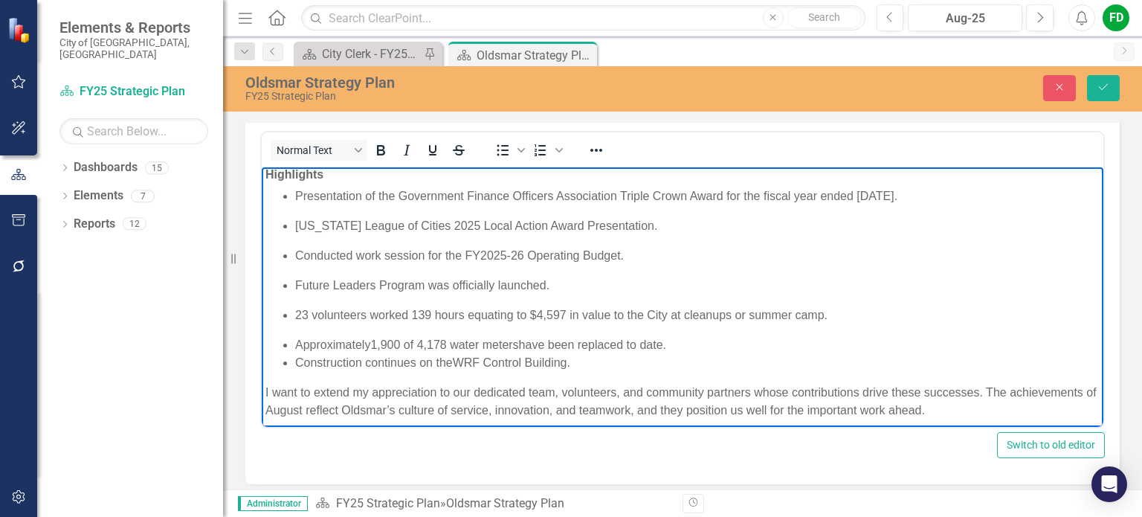
scroll to position [127, 0]
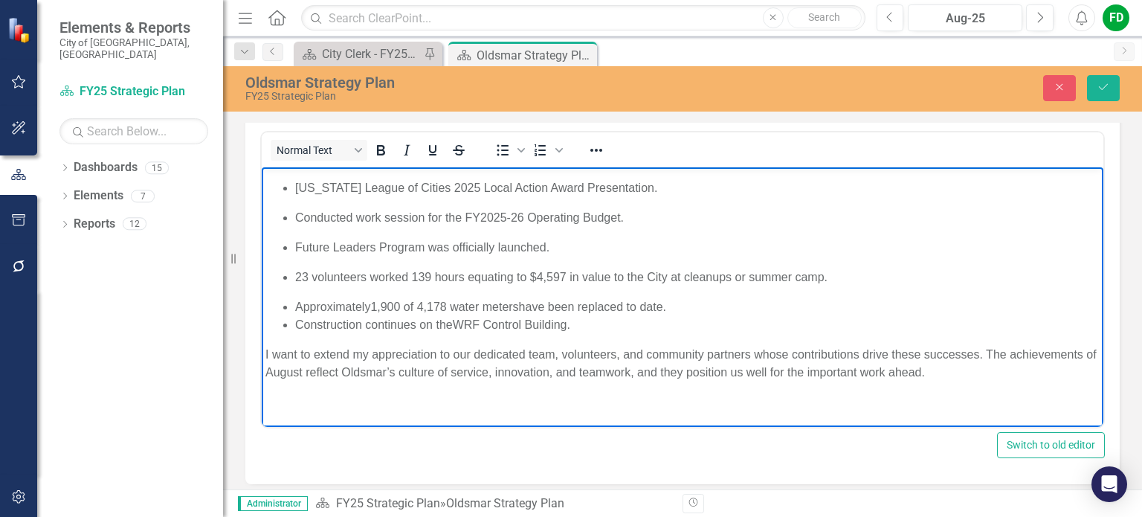
click at [522, 371] on p "I want to extend my appreciation to our dedicated team, volunteers, and communi…" at bounding box center [682, 363] width 834 height 36
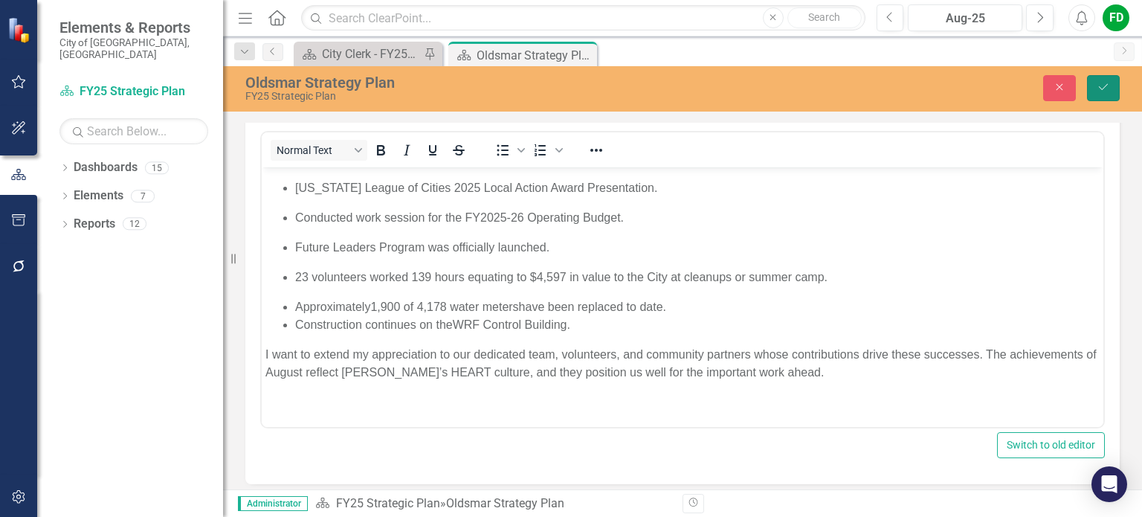
click at [1105, 85] on icon "Save" at bounding box center [1103, 87] width 13 height 10
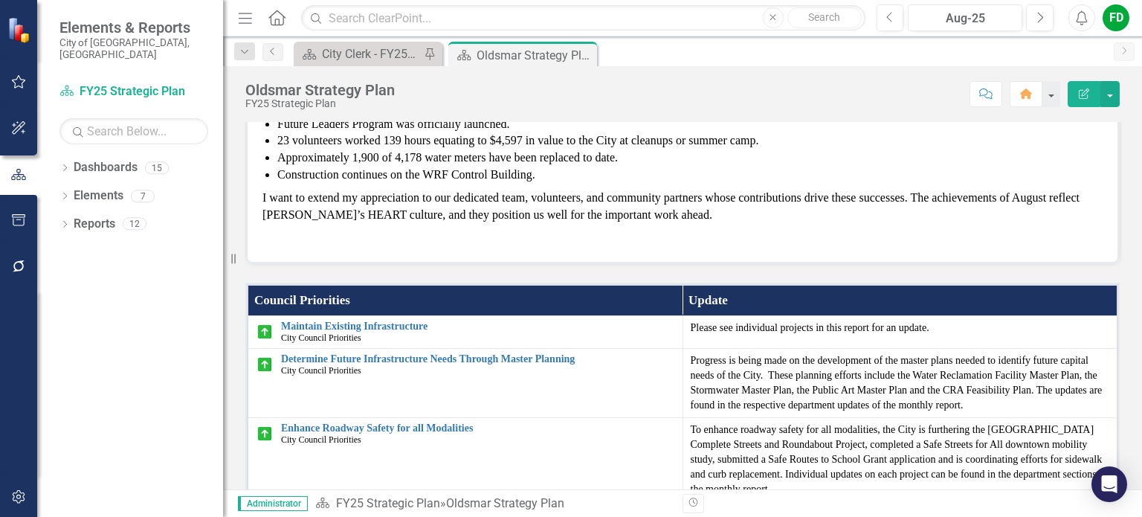
scroll to position [0, 0]
